Goal: Information Seeking & Learning: Learn about a topic

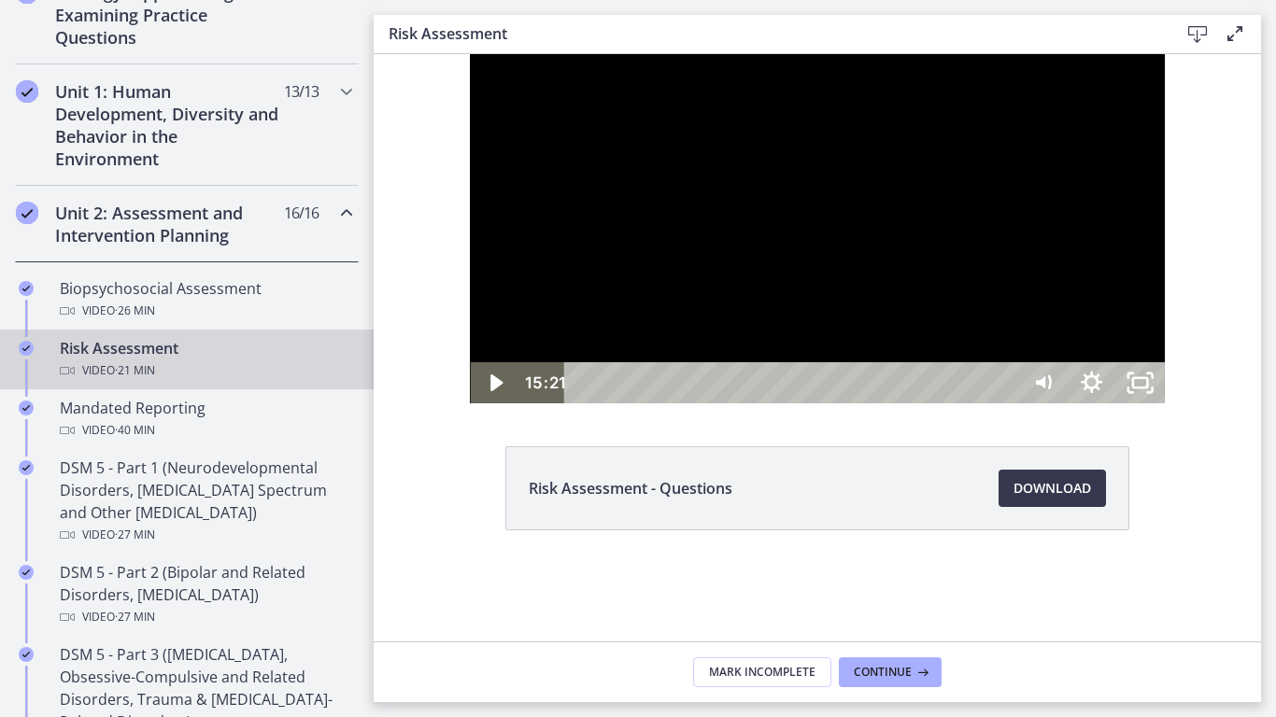
click at [561, 404] on div at bounding box center [817, 228] width 694 height 349
click at [869, 404] on div at bounding box center [817, 228] width 694 height 349
click at [899, 404] on div at bounding box center [817, 228] width 694 height 349
click at [947, 404] on div at bounding box center [817, 228] width 694 height 349
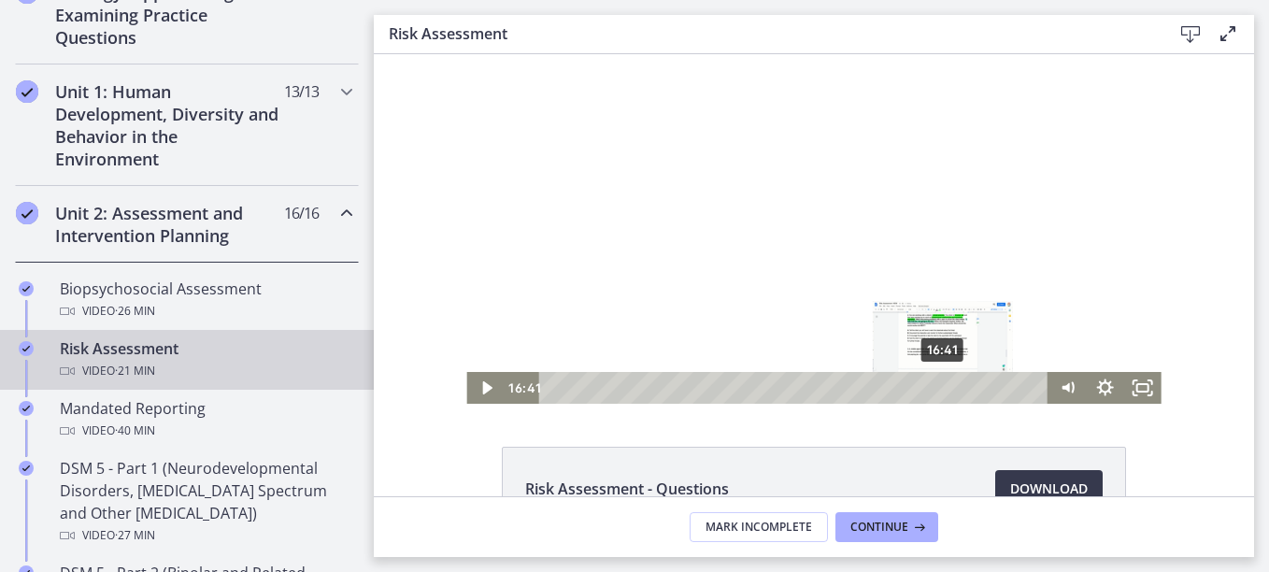
click at [937, 391] on div "16:41" at bounding box center [796, 388] width 487 height 32
click at [960, 388] on div "17:40" at bounding box center [796, 388] width 487 height 32
click at [482, 385] on icon "Play Video" at bounding box center [486, 388] width 37 height 32
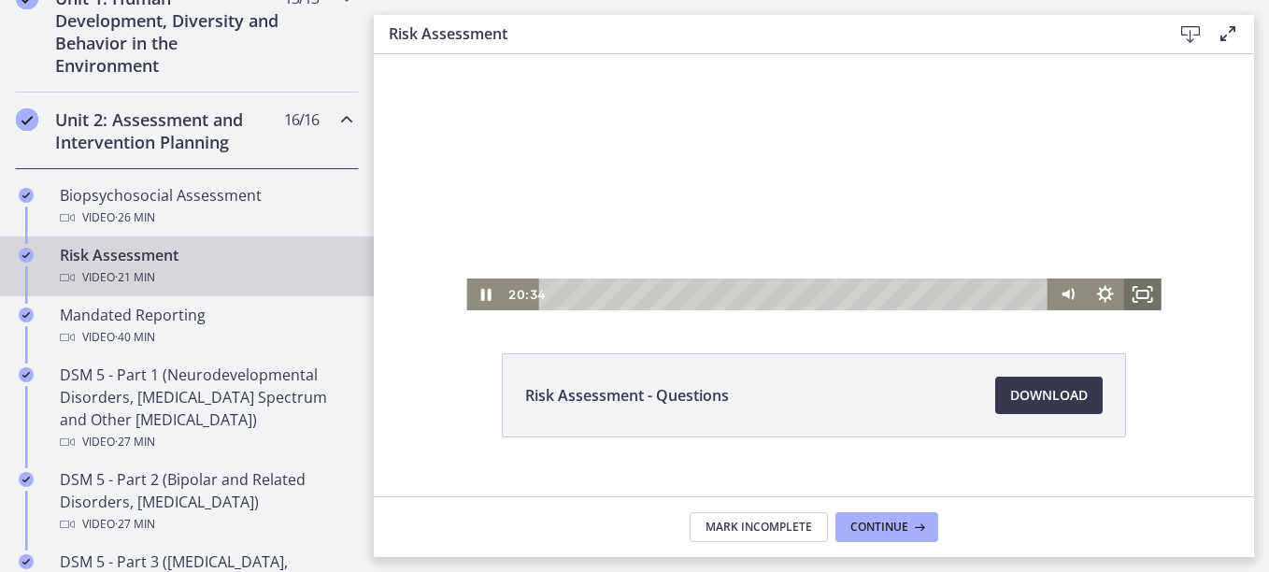
scroll to position [124, 0]
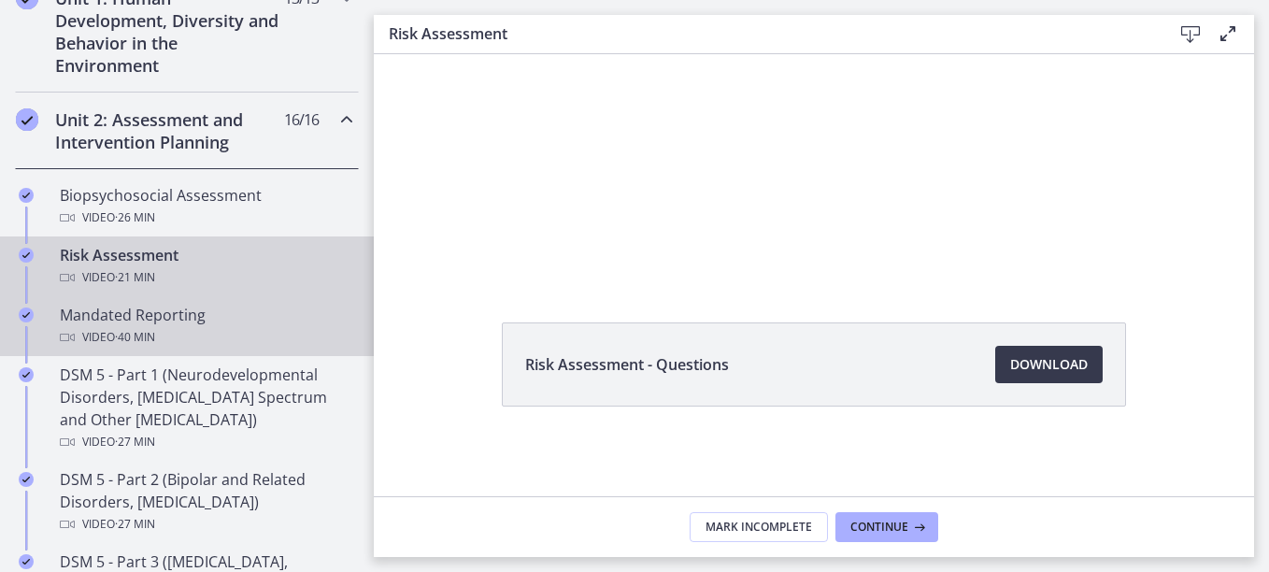
click at [125, 305] on div "Mandated Reporting Video · 40 min" at bounding box center [205, 326] width 291 height 45
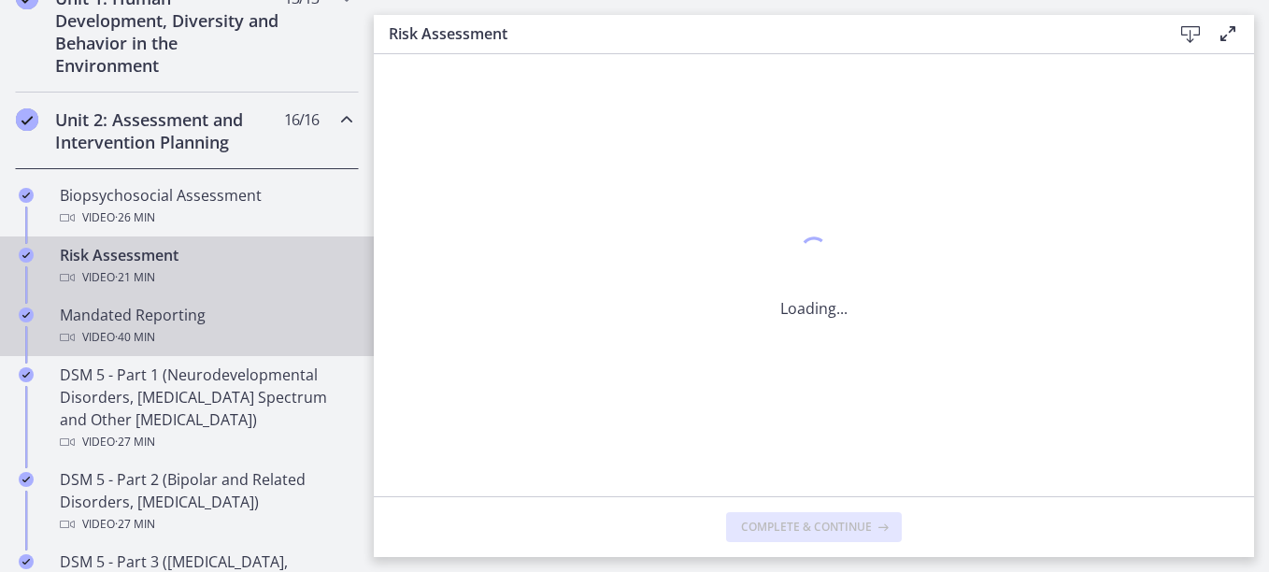
scroll to position [0, 0]
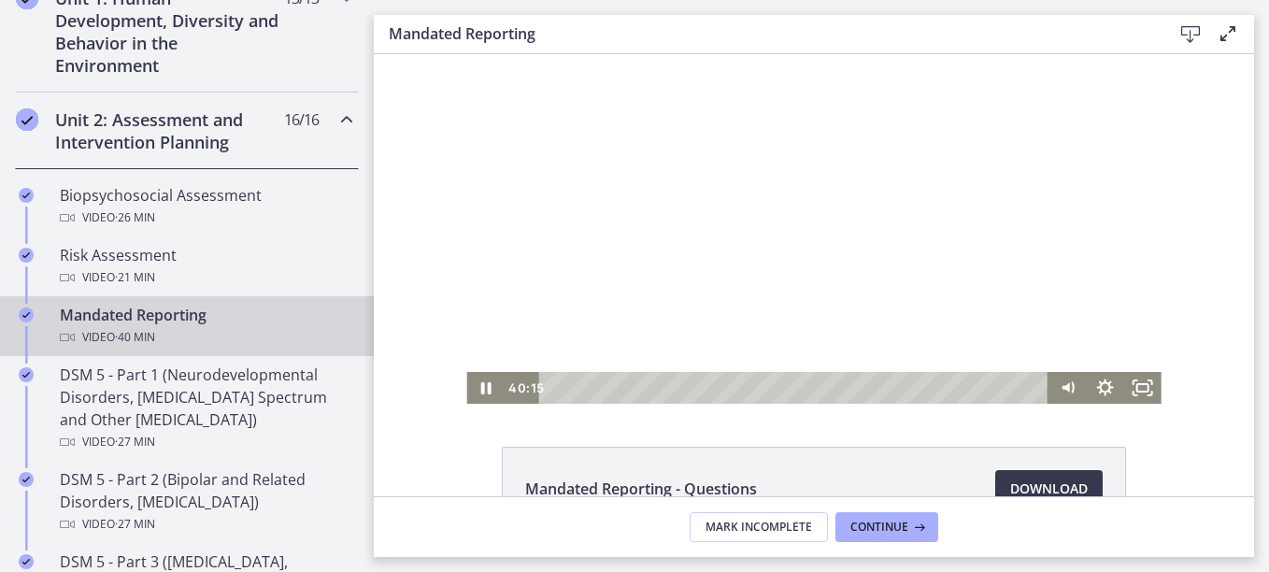
click at [553, 382] on div "Playbar" at bounding box center [796, 388] width 487 height 32
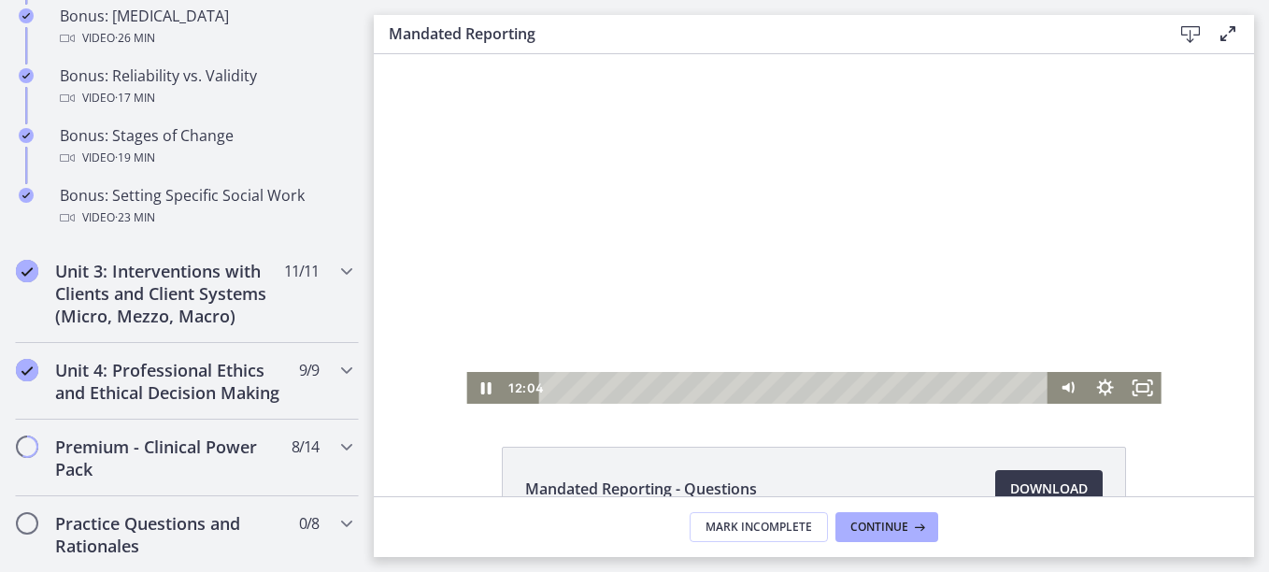
scroll to position [93, 0]
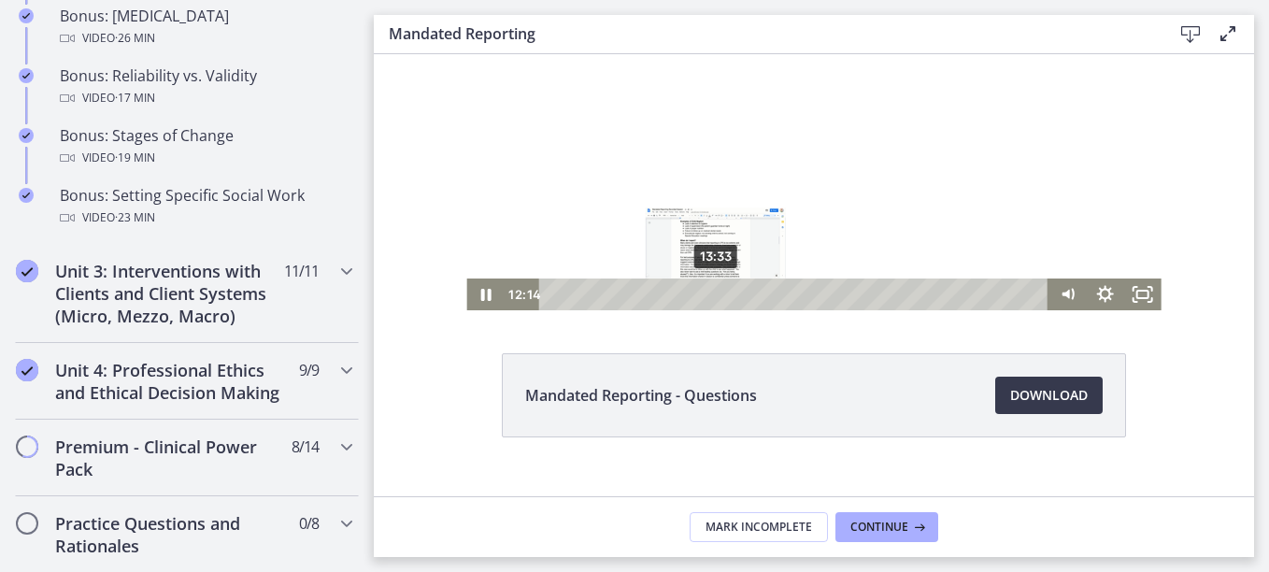
click at [709, 298] on div "13:33" at bounding box center [796, 294] width 487 height 32
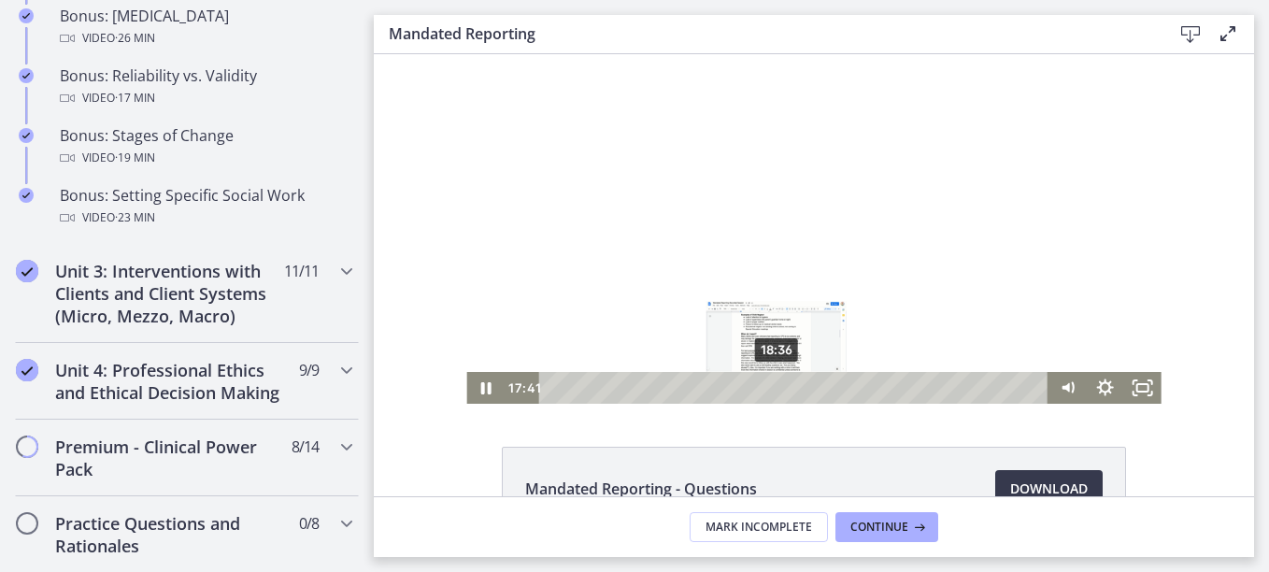
click at [770, 388] on div "18:36" at bounding box center [796, 388] width 487 height 32
click at [784, 388] on div "19:46" at bounding box center [796, 388] width 487 height 32
click at [793, 391] on div "20:32" at bounding box center [796, 388] width 487 height 32
click at [809, 391] on div "21:51" at bounding box center [796, 388] width 487 height 32
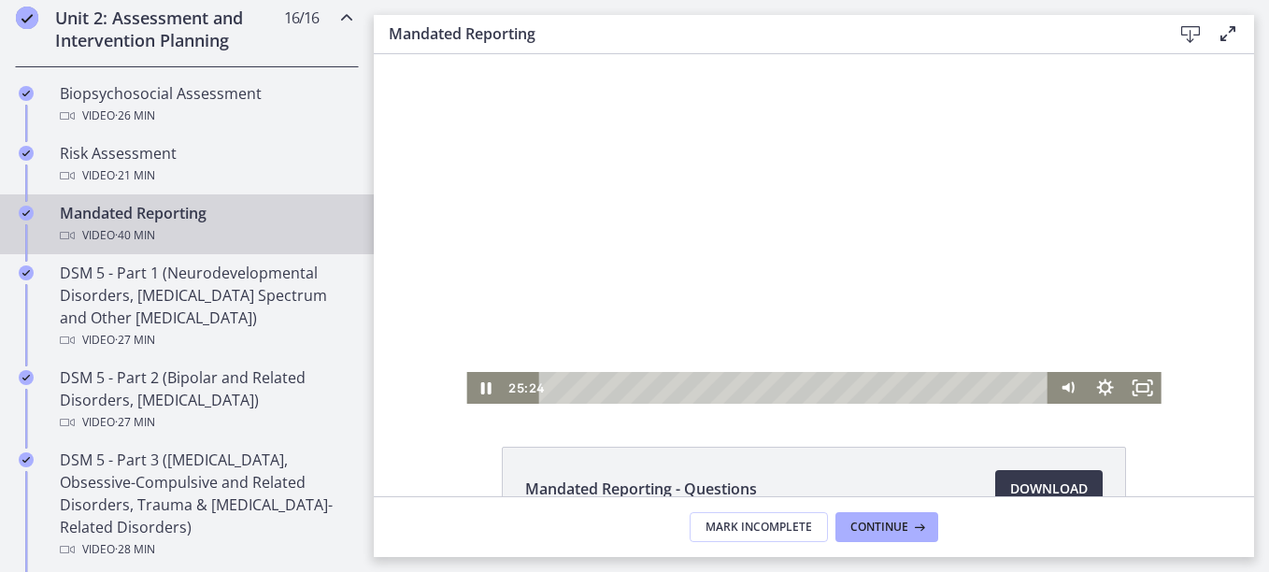
scroll to position [654, 0]
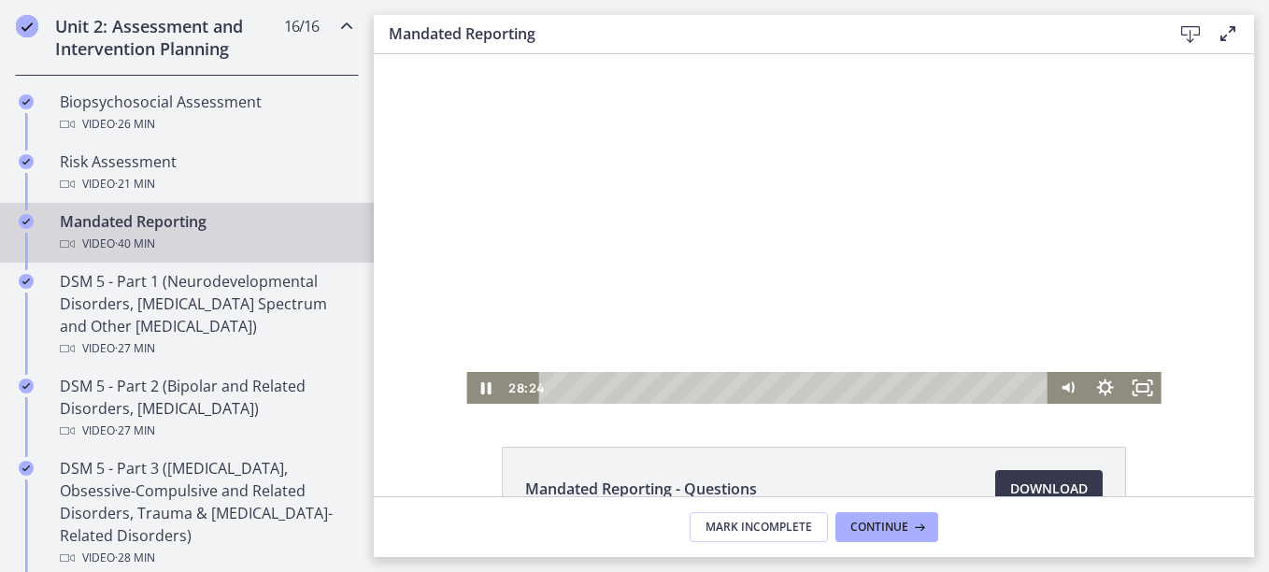
click at [703, 197] on div at bounding box center [813, 228] width 694 height 349
click at [462, 397] on icon "Pause" at bounding box center [484, 388] width 45 height 38
click at [468, 397] on icon "Play Video" at bounding box center [486, 388] width 37 height 32
click at [917, 384] on div "30:52" at bounding box center [796, 388] width 487 height 32
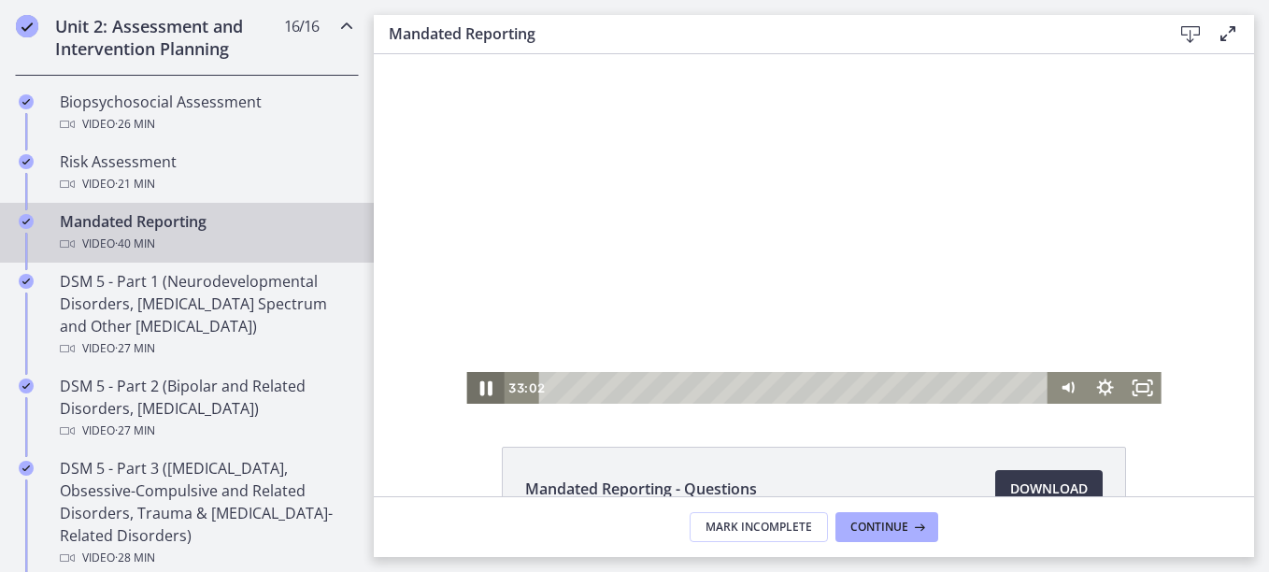
click at [480, 388] on icon "Pause" at bounding box center [484, 388] width 45 height 38
click at [482, 388] on icon "Play Video" at bounding box center [486, 387] width 9 height 13
click at [955, 390] on div "33:58" at bounding box center [796, 388] width 487 height 32
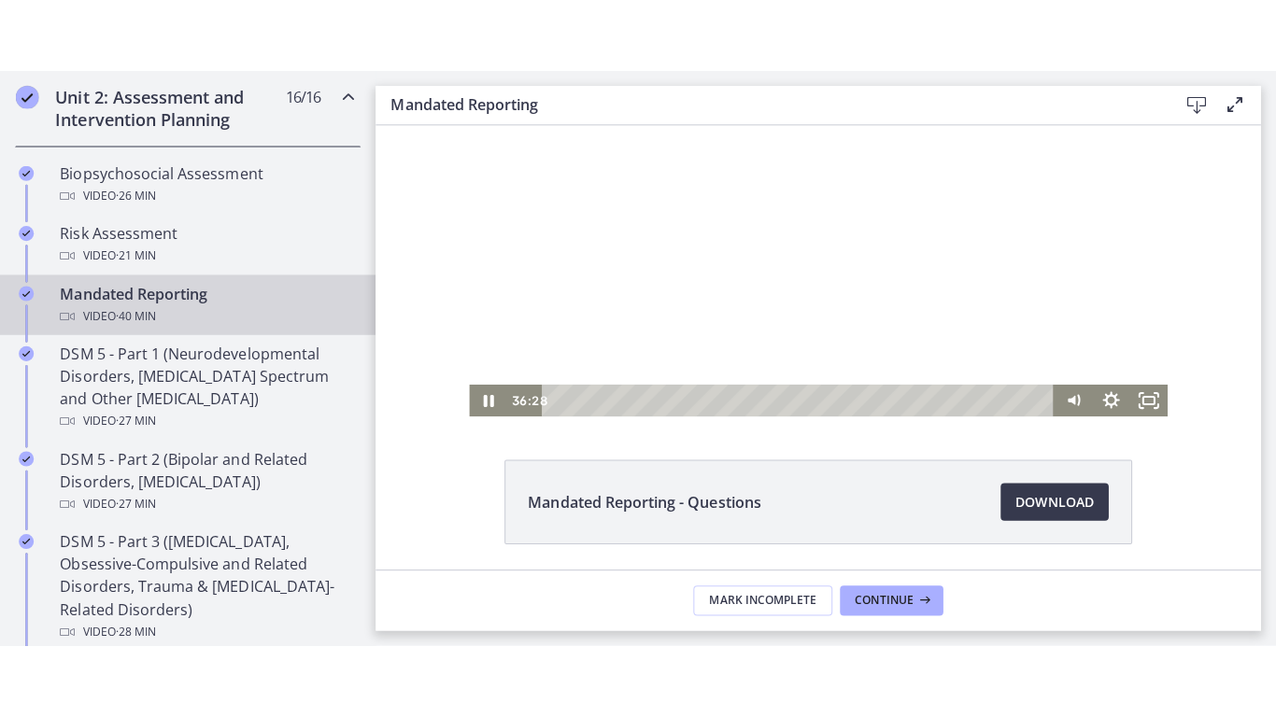
scroll to position [93, 0]
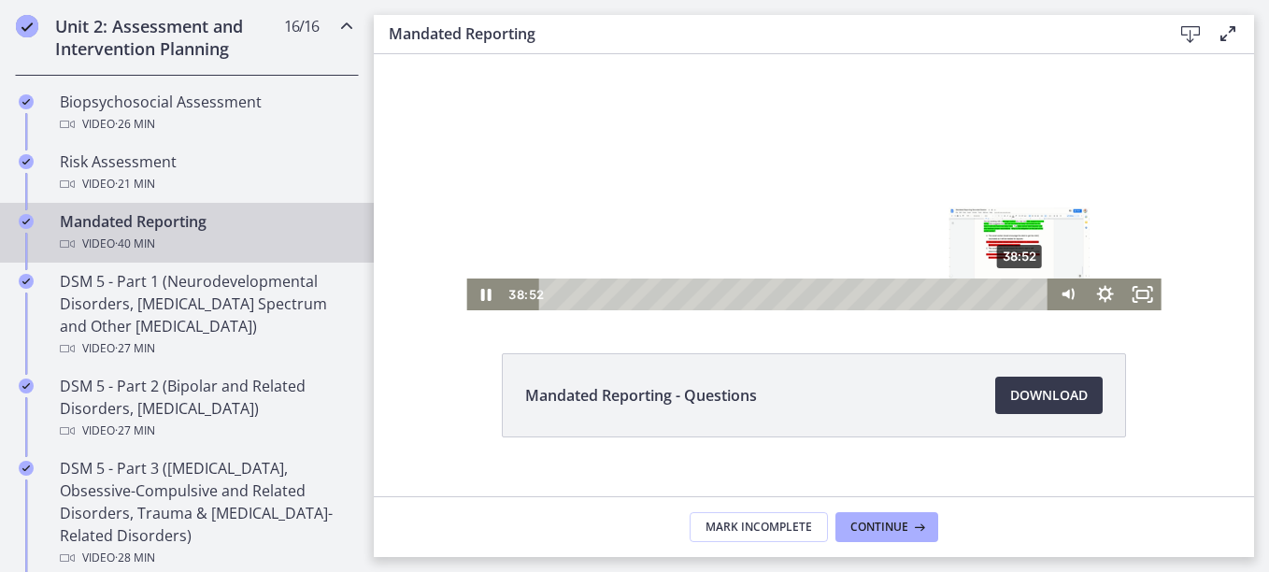
click at [1014, 296] on div "38:52" at bounding box center [796, 294] width 487 height 32
click at [1030, 295] on div "40:11" at bounding box center [796, 294] width 487 height 32
click at [1142, 298] on rect "Fullscreen" at bounding box center [1141, 294] width 13 height 9
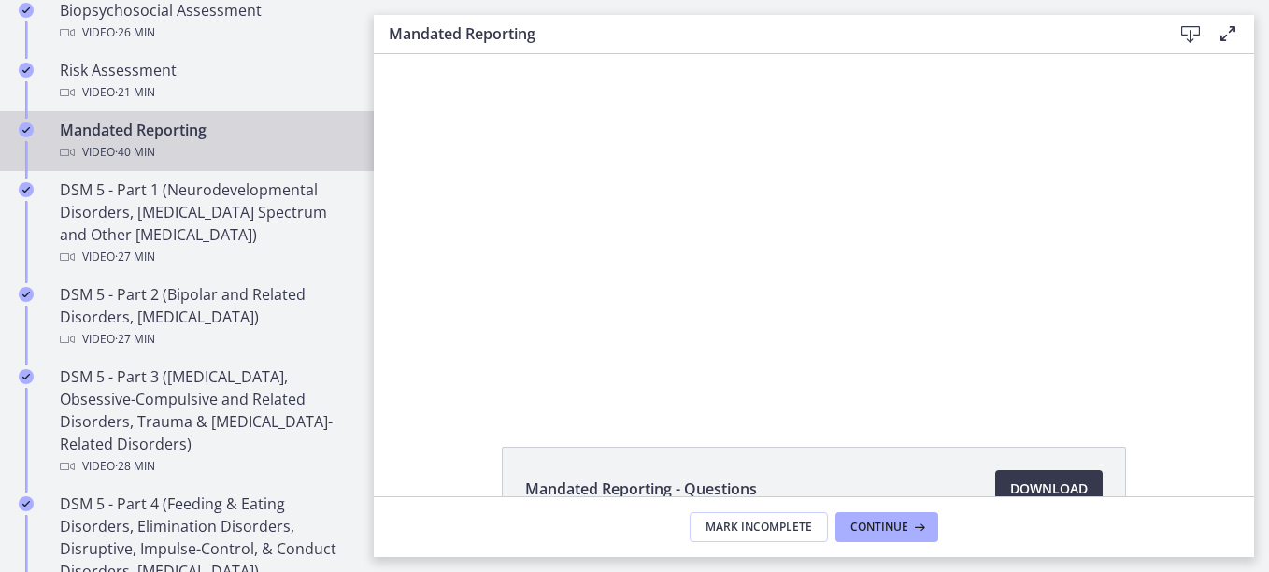
scroll to position [760, 0]
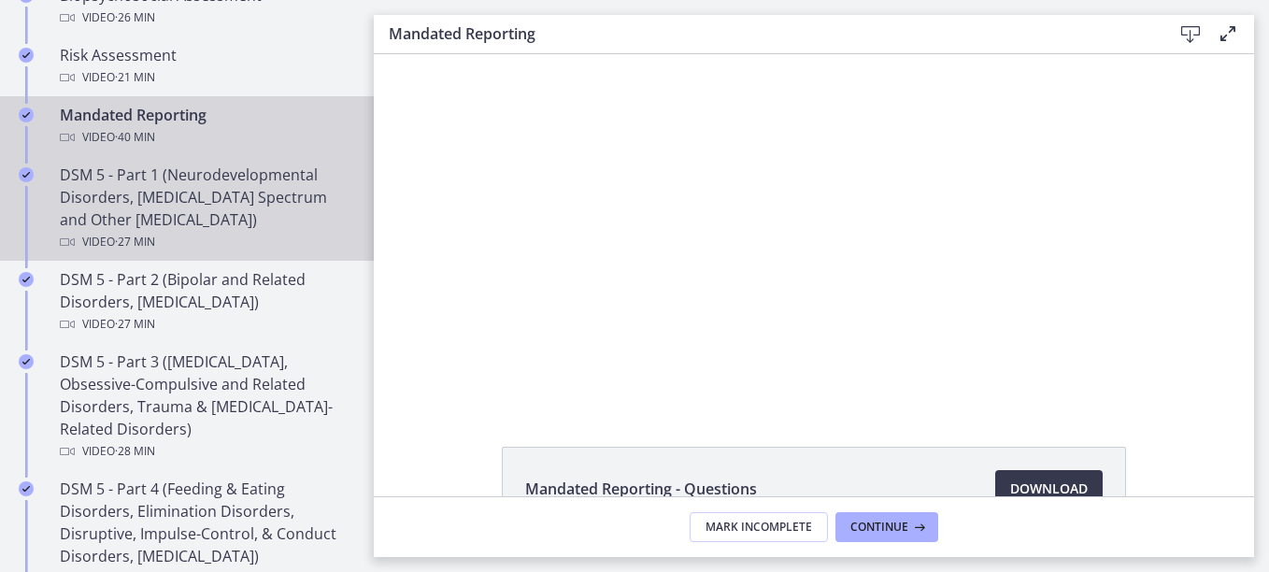
click at [184, 212] on div "DSM 5 - Part 1 (Neurodevelopmental Disorders, [MEDICAL_DATA] Spectrum and Other…" at bounding box center [205, 208] width 291 height 90
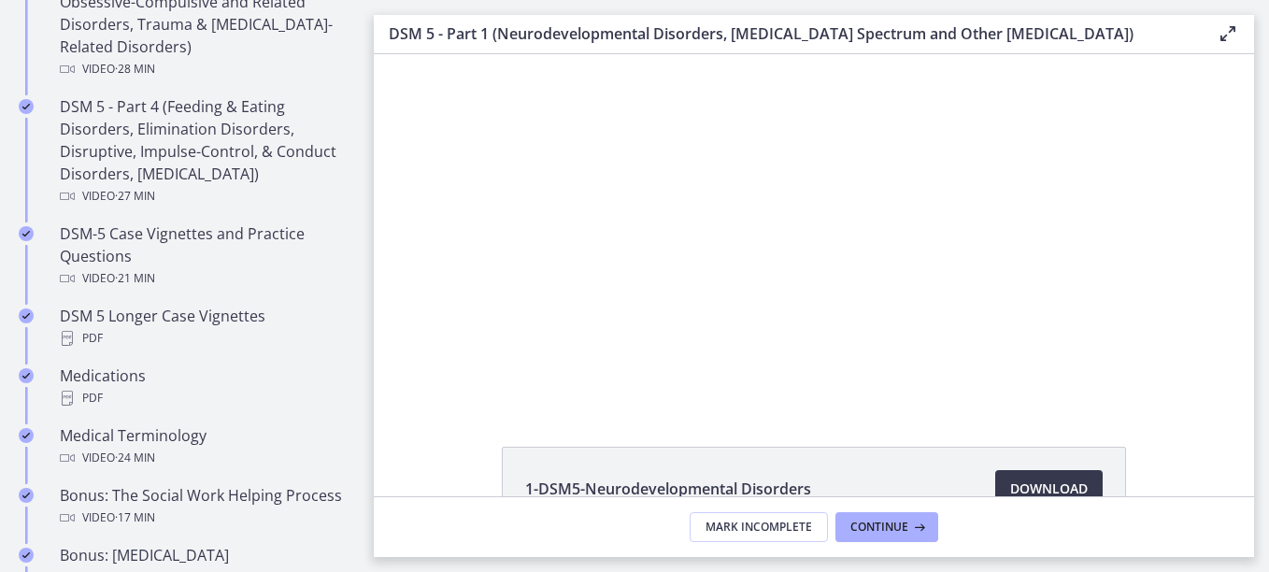
scroll to position [1123, 0]
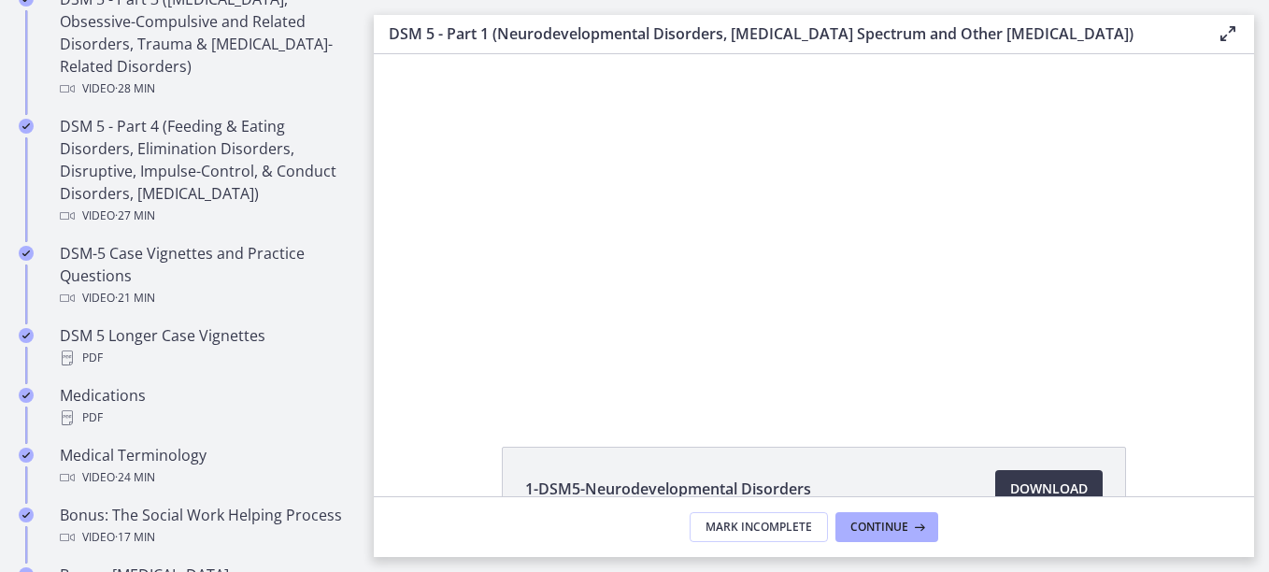
click at [374, 255] on html "Click for sound @keyframes VOLUME_SMALL_WAVE_FLASH { 0% { opacity: 0; } 33% { o…" at bounding box center [814, 228] width 880 height 349
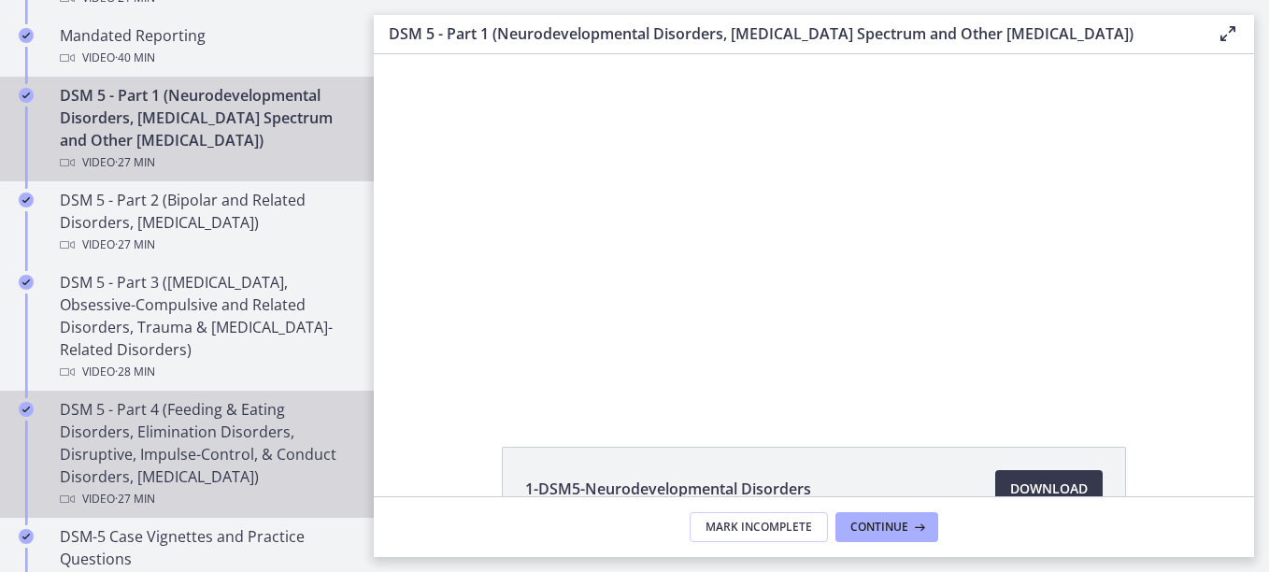
scroll to position [1868, 0]
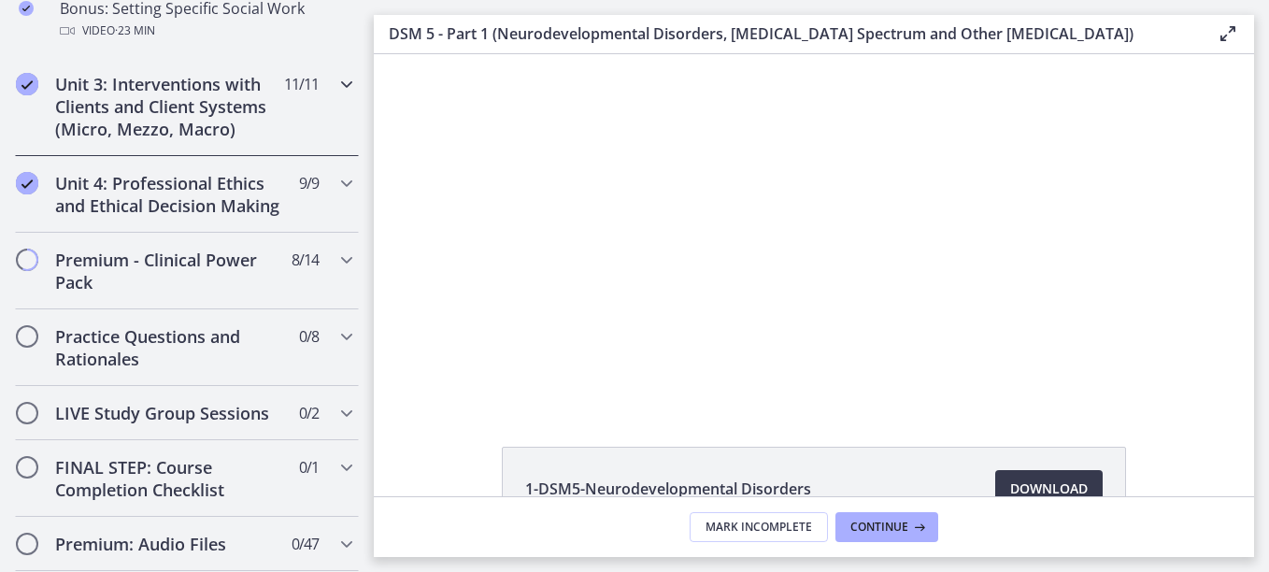
click at [335, 92] on icon "Chapters" at bounding box center [346, 84] width 22 height 22
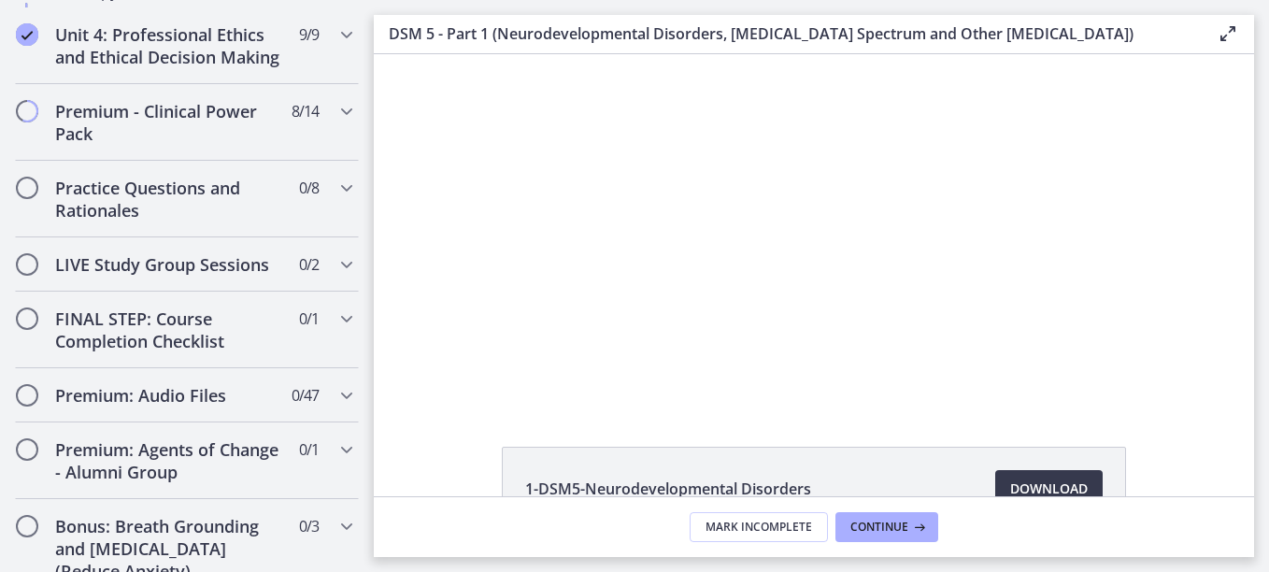
scroll to position [1763, 0]
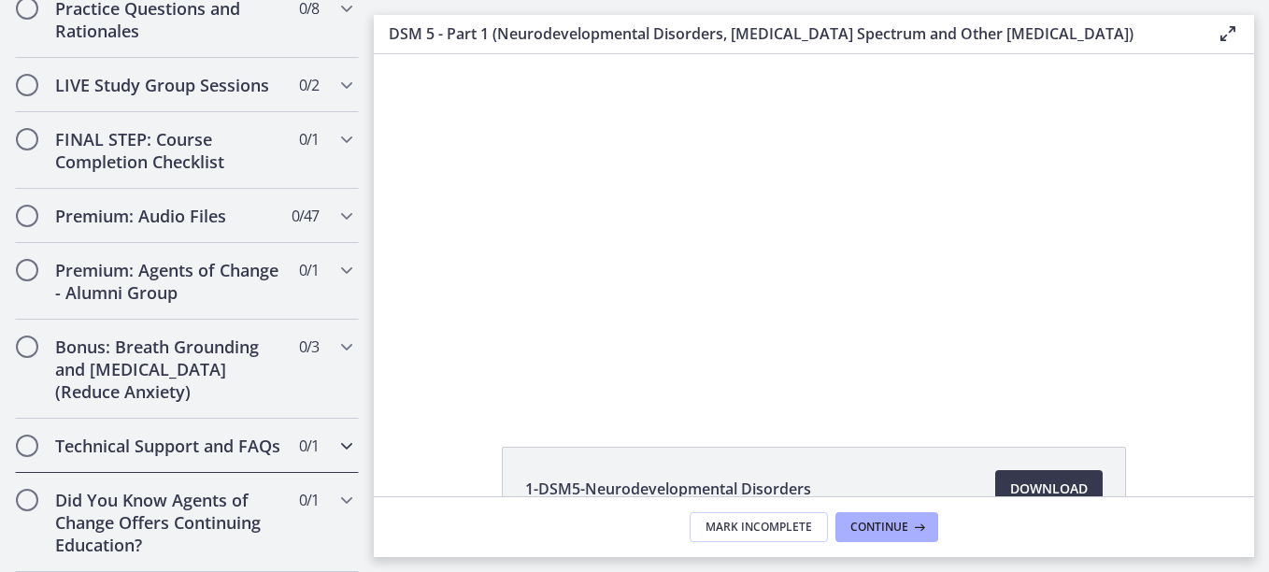
drag, startPoint x: 358, startPoint y: 471, endPoint x: 369, endPoint y: 434, distance: 38.1
click at [369, 434] on nav "Go to Dashboard Go to Dashboard Agents of Change - Social Work Test Prep - CLIN…" at bounding box center [187, 286] width 374 height 572
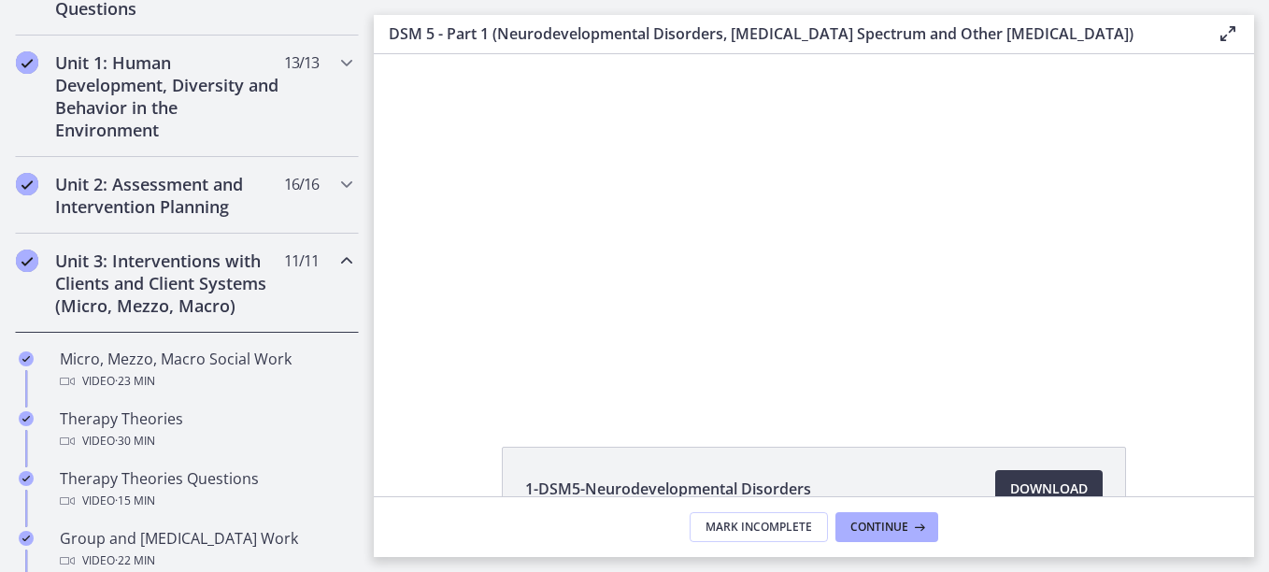
scroll to position [391, 0]
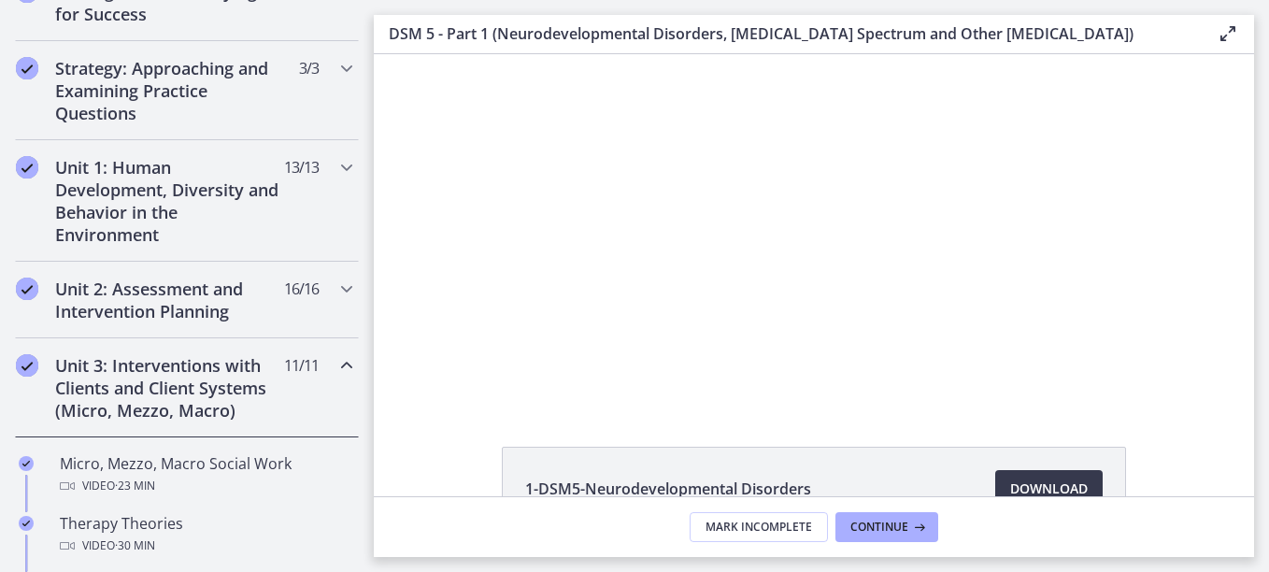
click at [413, 78] on div "Click for sound @keyframes VOLUME_SMALL_WAVE_FLASH { 0% { opacity: 0; } 33% { o…" at bounding box center [814, 228] width 880 height 349
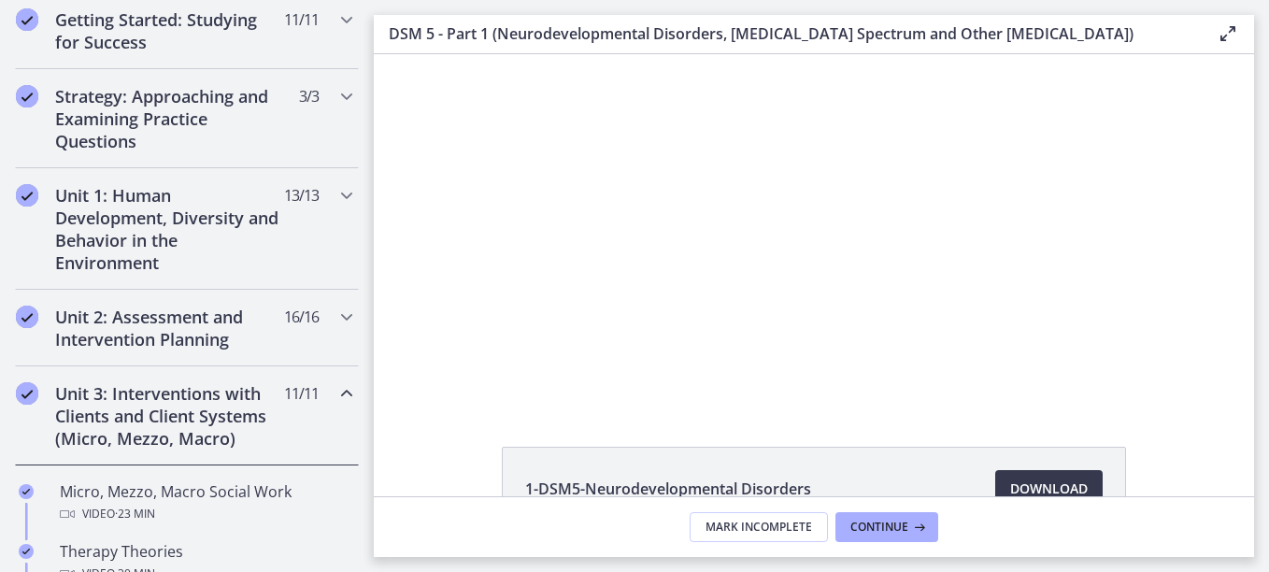
scroll to position [384, 0]
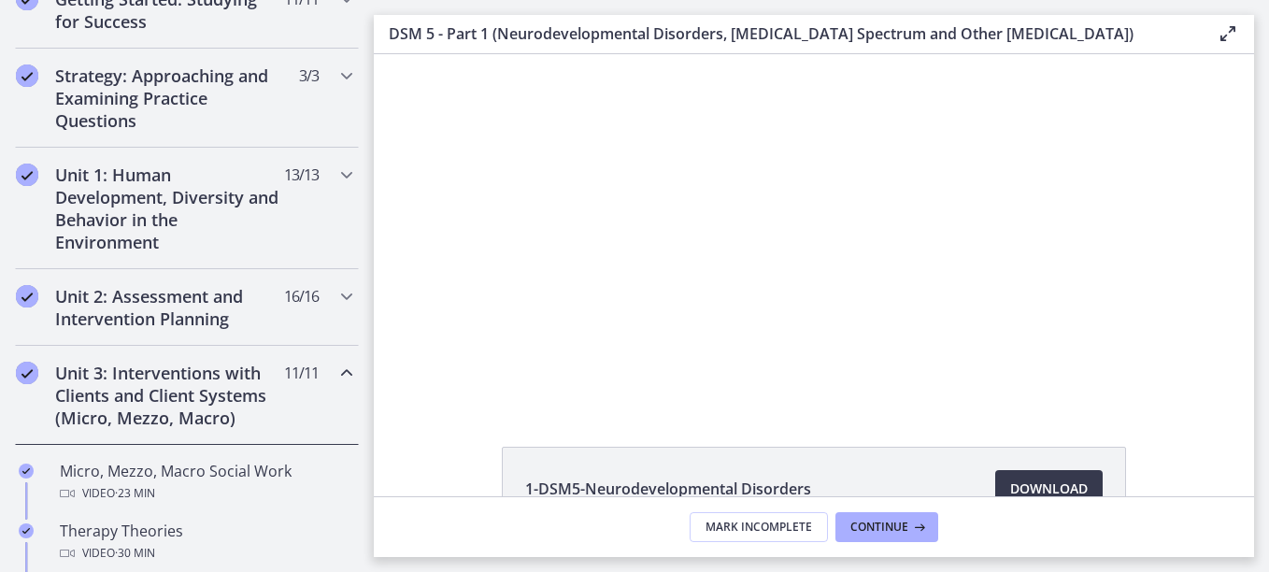
click at [338, 370] on icon "Chapters" at bounding box center [346, 373] width 22 height 22
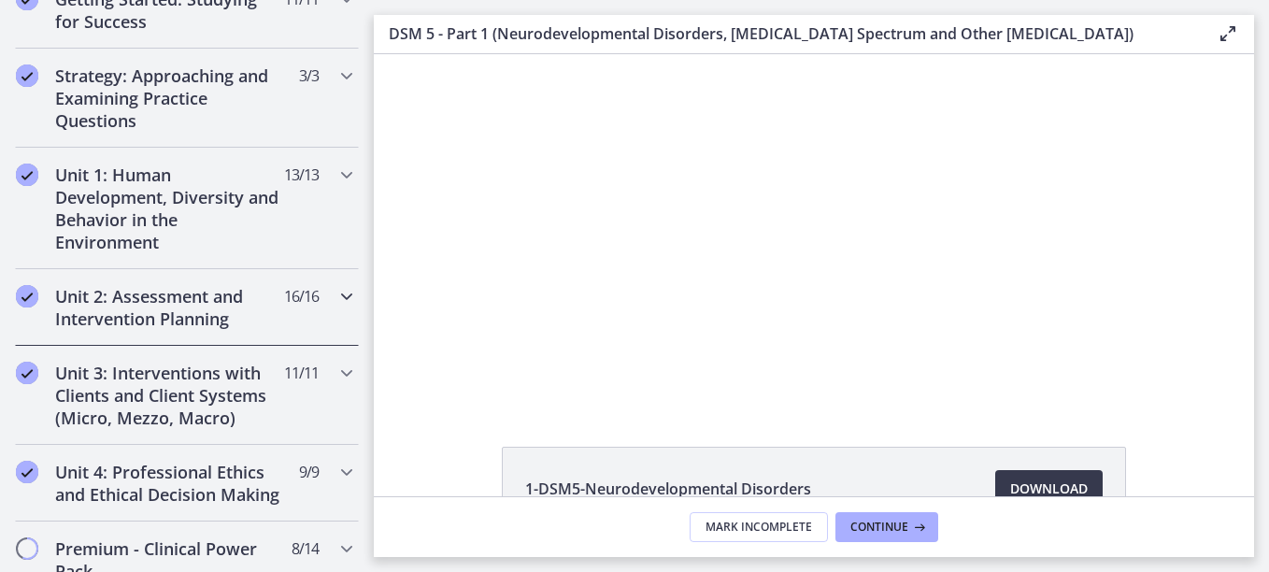
click at [335, 299] on icon "Chapters" at bounding box center [346, 296] width 22 height 22
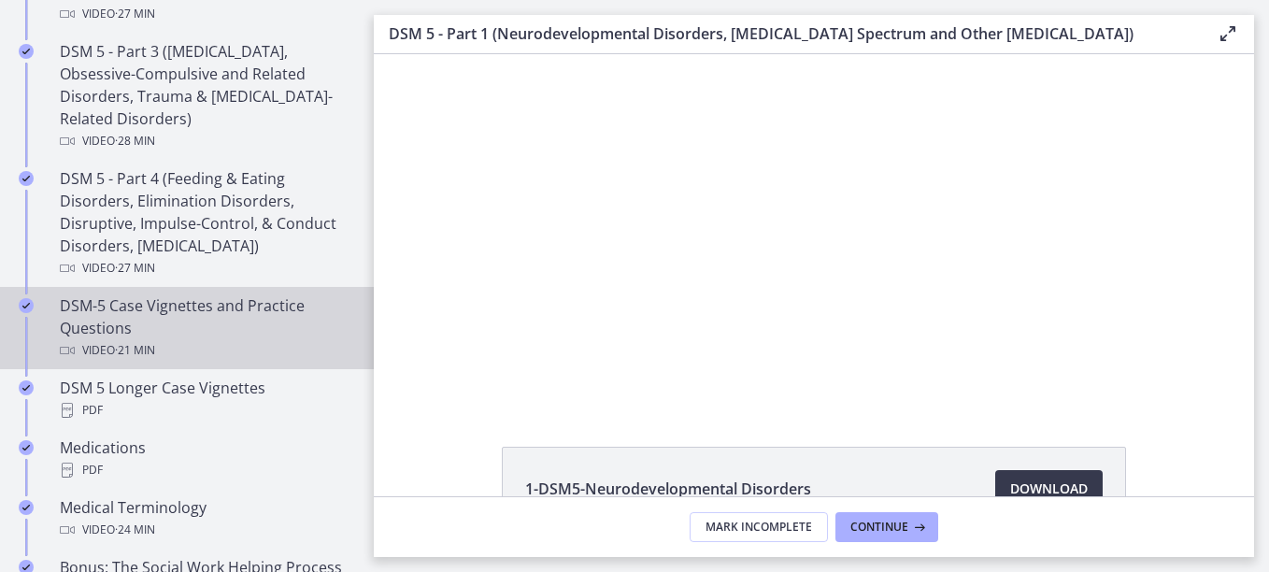
scroll to position [1038, 0]
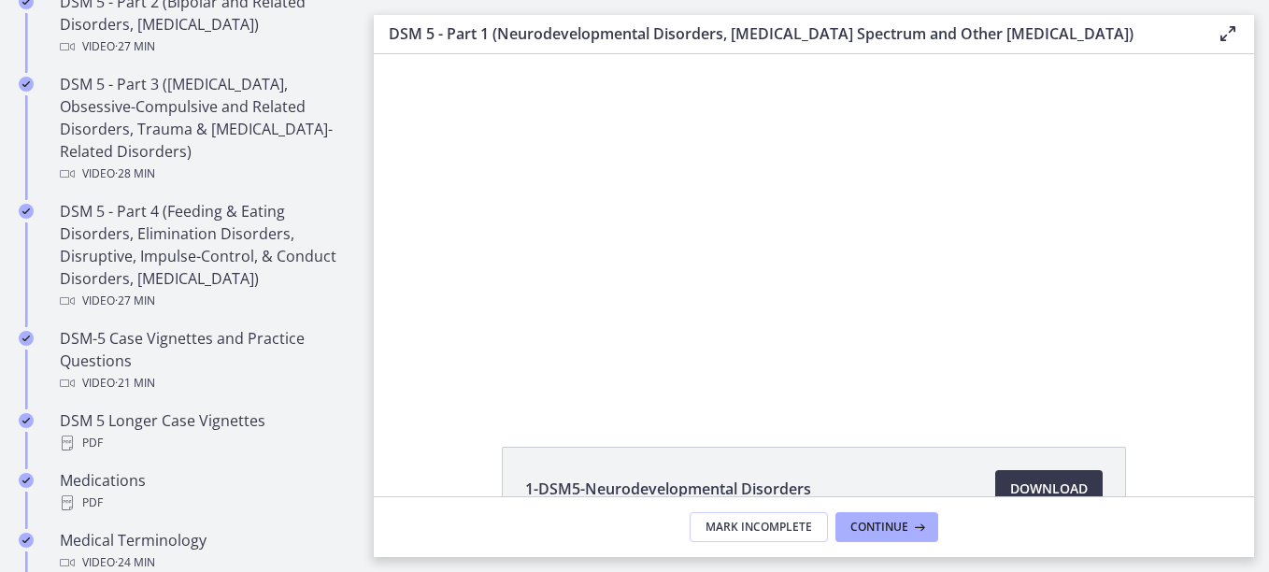
click at [727, 257] on div at bounding box center [814, 228] width 621 height 349
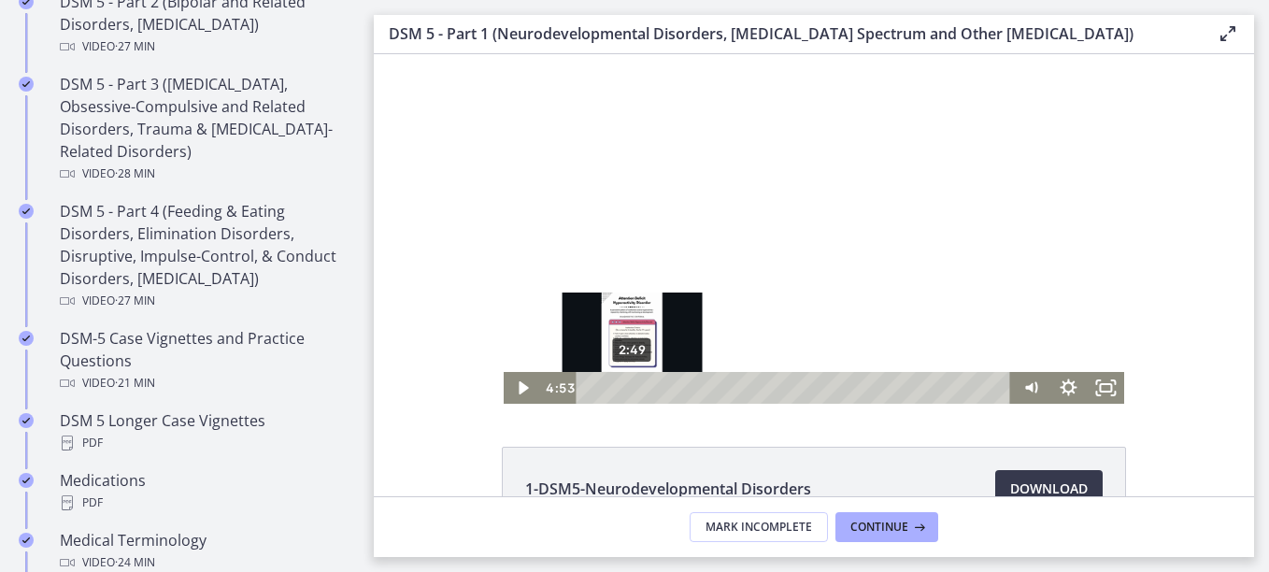
click at [626, 391] on div "2:49" at bounding box center [795, 388] width 413 height 32
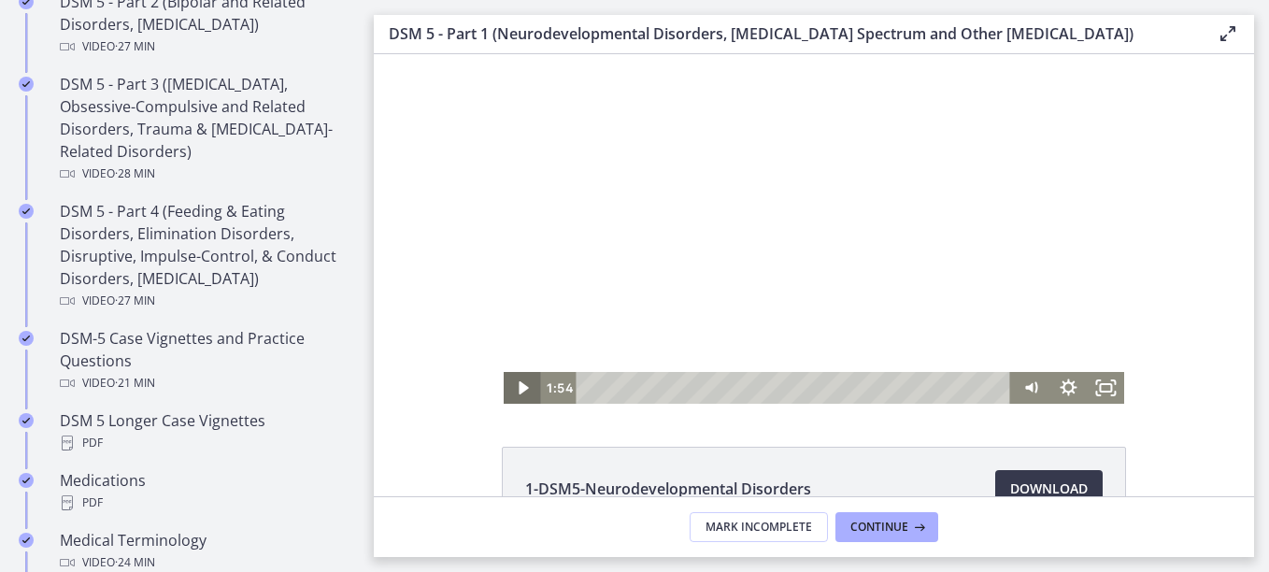
click at [518, 388] on icon "Play Video" at bounding box center [522, 387] width 9 height 13
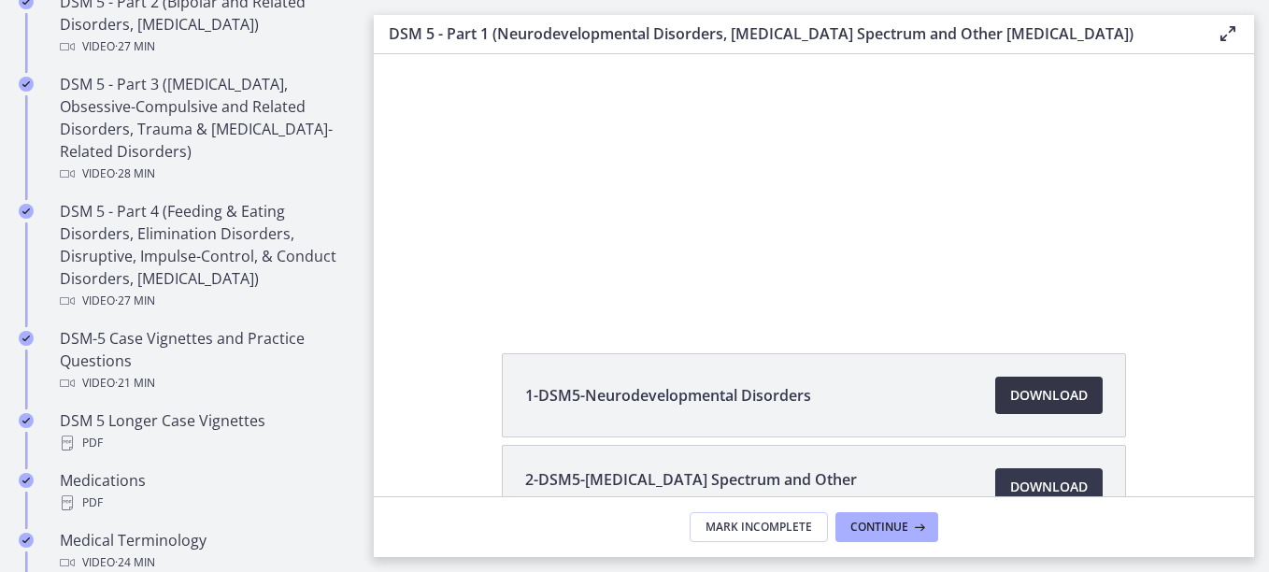
click at [1072, 403] on span "Download Opens in a new window" at bounding box center [1049, 395] width 78 height 22
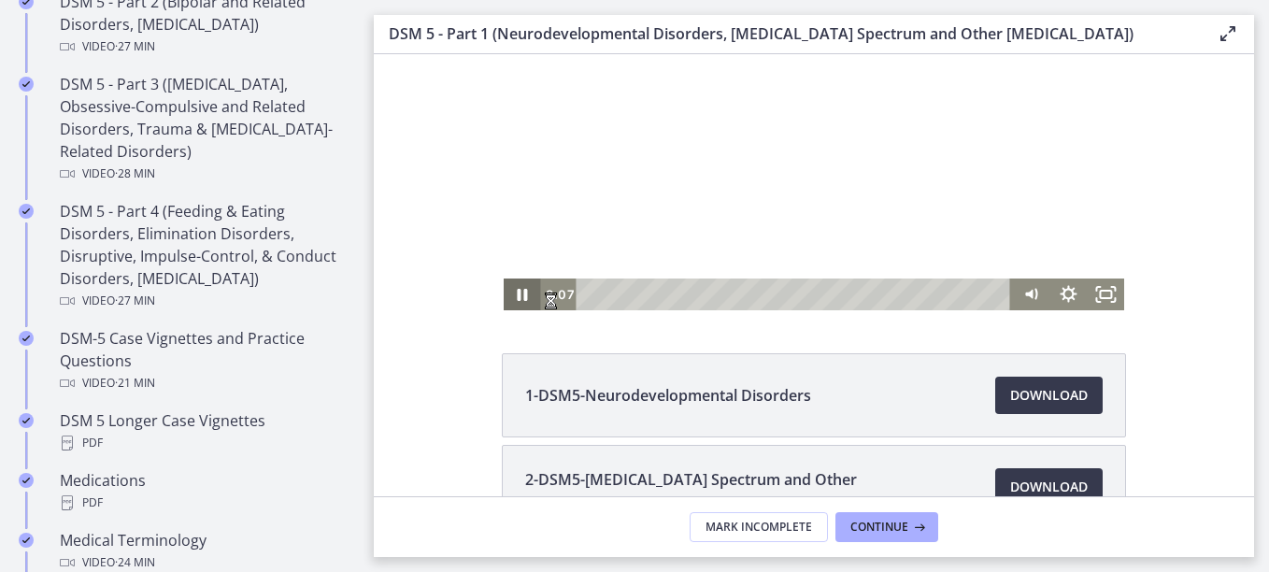
click at [527, 291] on icon "Pause" at bounding box center [522, 294] width 37 height 32
